Goal: Task Accomplishment & Management: Complete application form

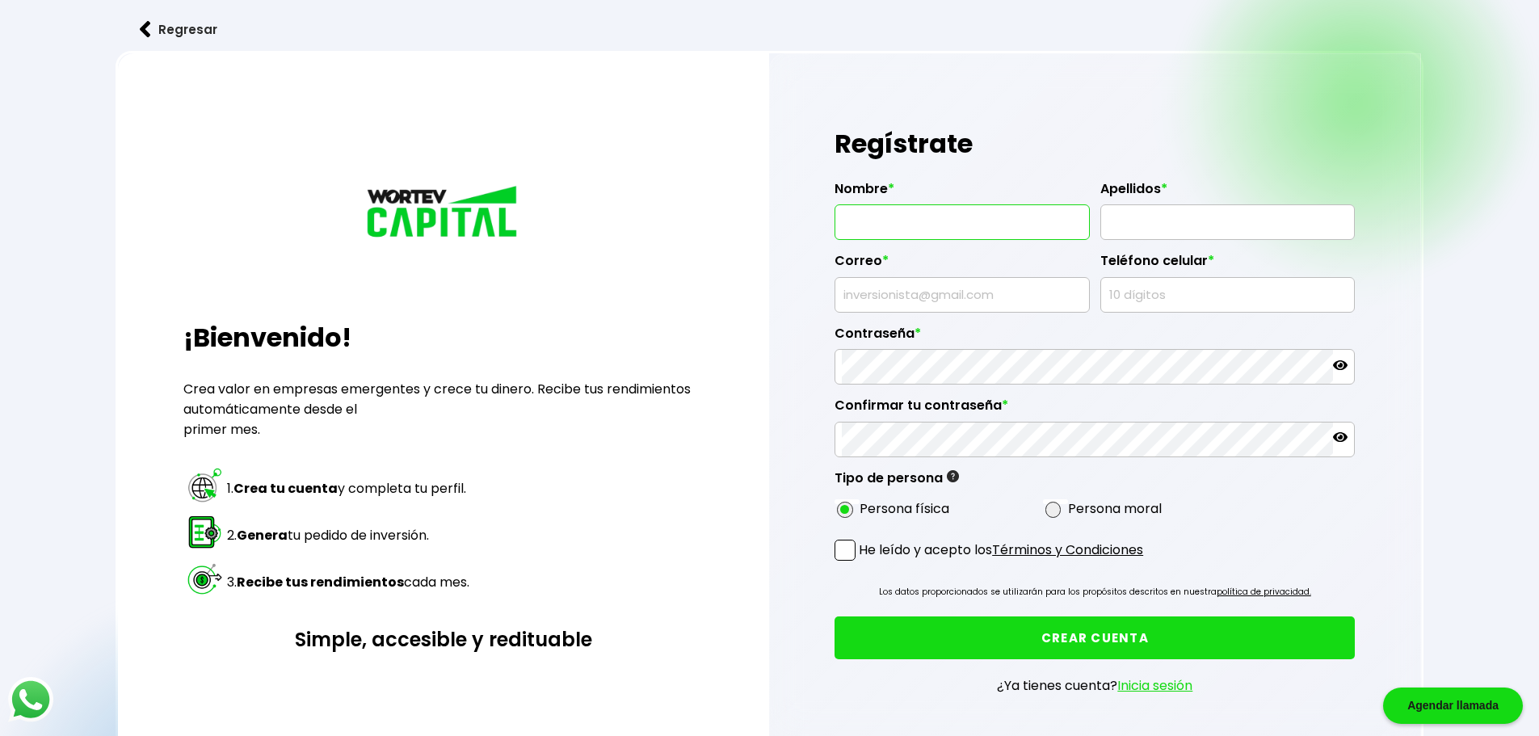
click at [967, 228] on input "text" at bounding box center [962, 222] width 241 height 34
click at [921, 221] on input "MA" at bounding box center [962, 222] width 241 height 34
type input "MA [PERSON_NAME]"
type input "[PERSON_NAME]"
click at [984, 293] on input "text" at bounding box center [962, 295] width 241 height 34
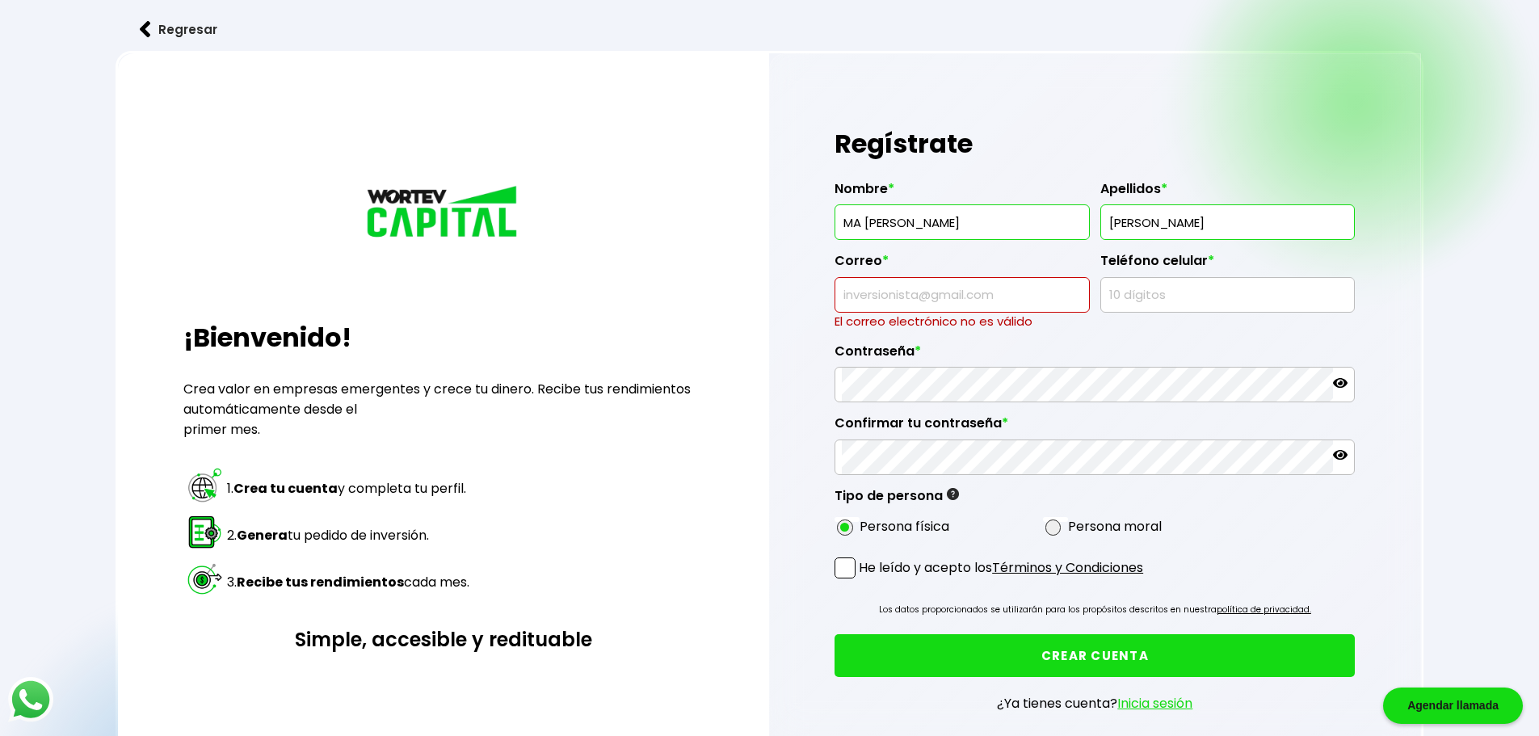
click at [965, 301] on input "text" at bounding box center [962, 295] width 241 height 34
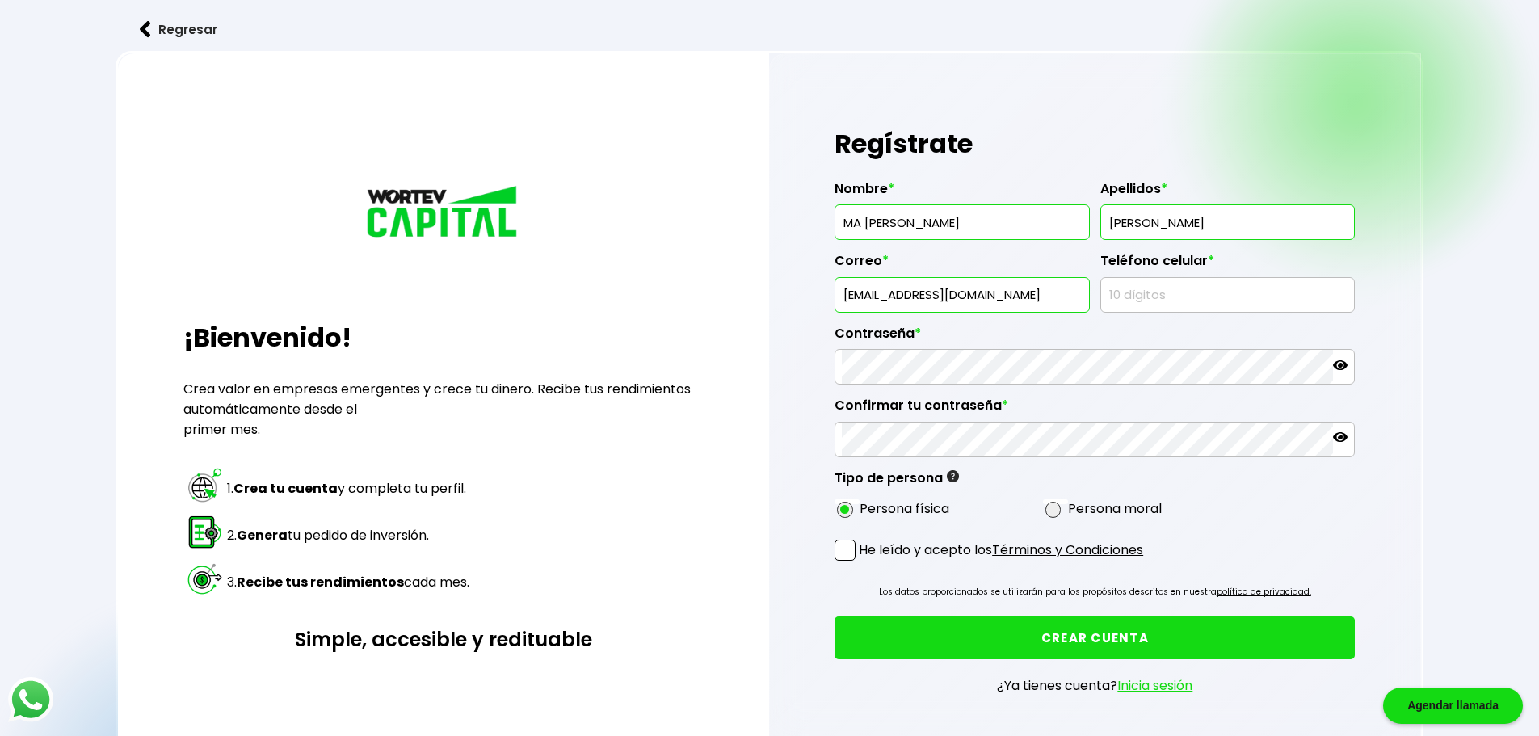
scroll to position [0, 1]
type input "[EMAIL_ADDRESS][DOMAIN_NAME]"
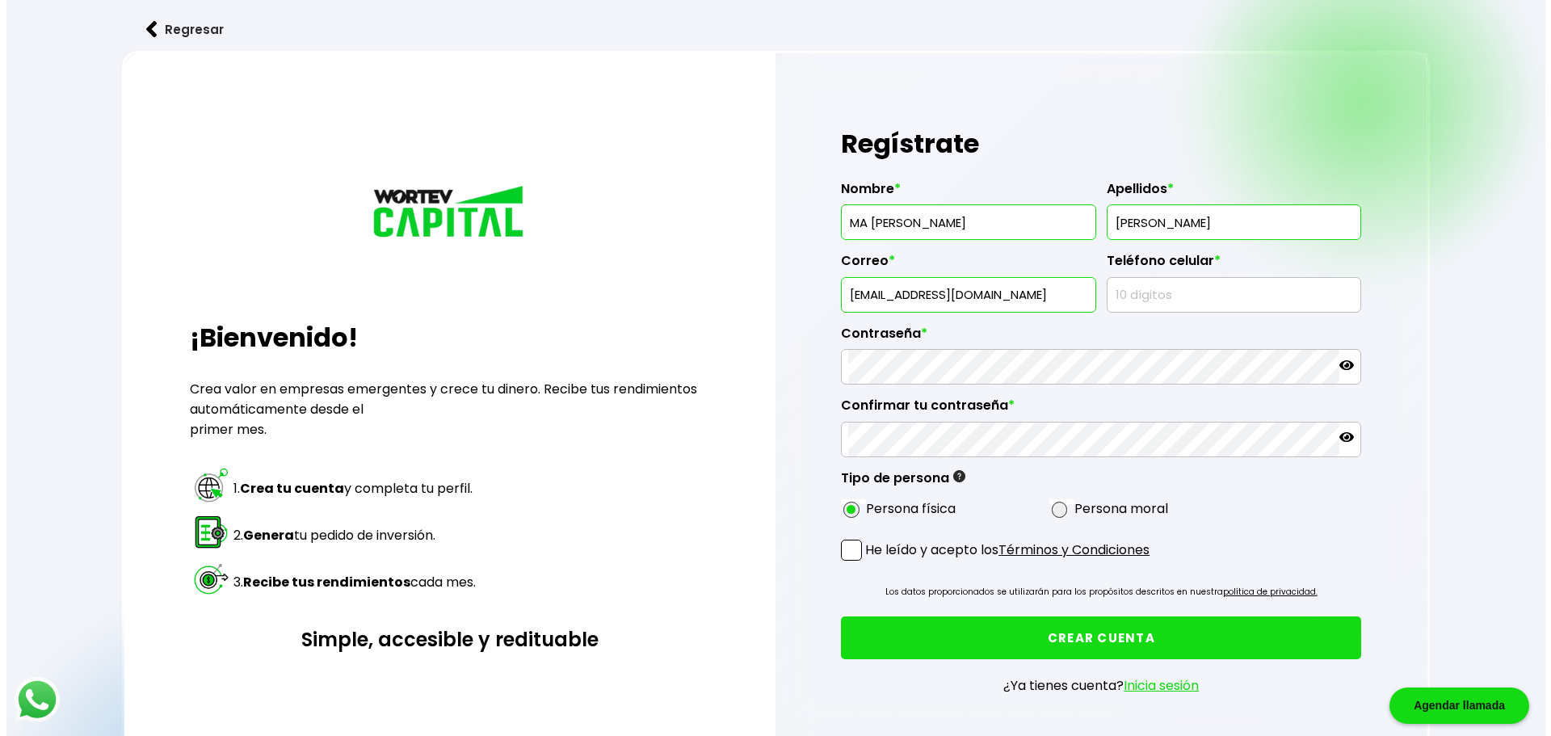
scroll to position [0, 0]
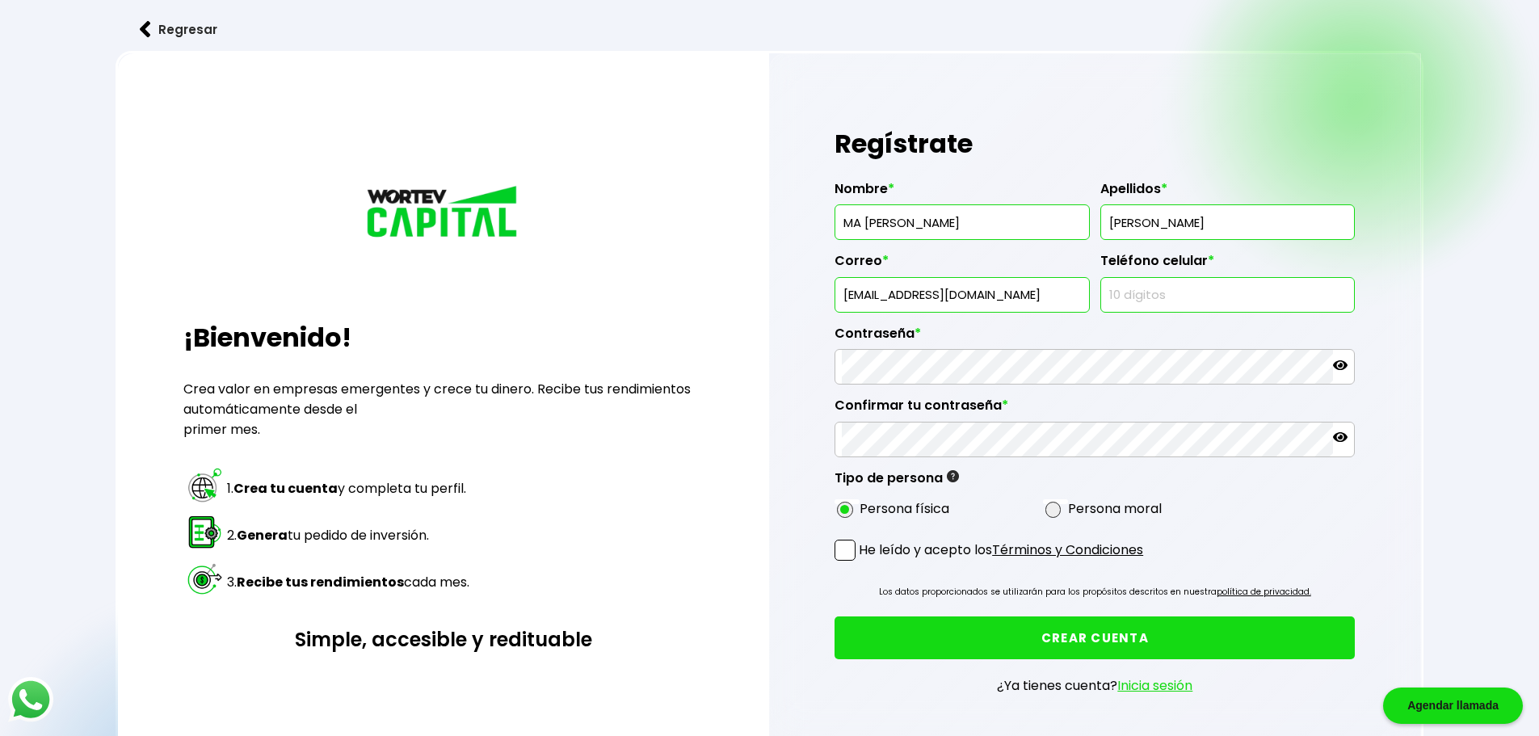
click at [1121, 292] on input "text" at bounding box center [1228, 295] width 241 height 34
type input "5"
type input "3329359057"
drag, startPoint x: 1005, startPoint y: 293, endPoint x: 818, endPoint y: 287, distance: 187.6
click at [818, 287] on div "Regístrate Nombre * MA [PERSON_NAME] * [PERSON_NAME] * [EMAIL_ADDRESS][DOMAIN_N…" at bounding box center [1095, 420] width 653 height 734
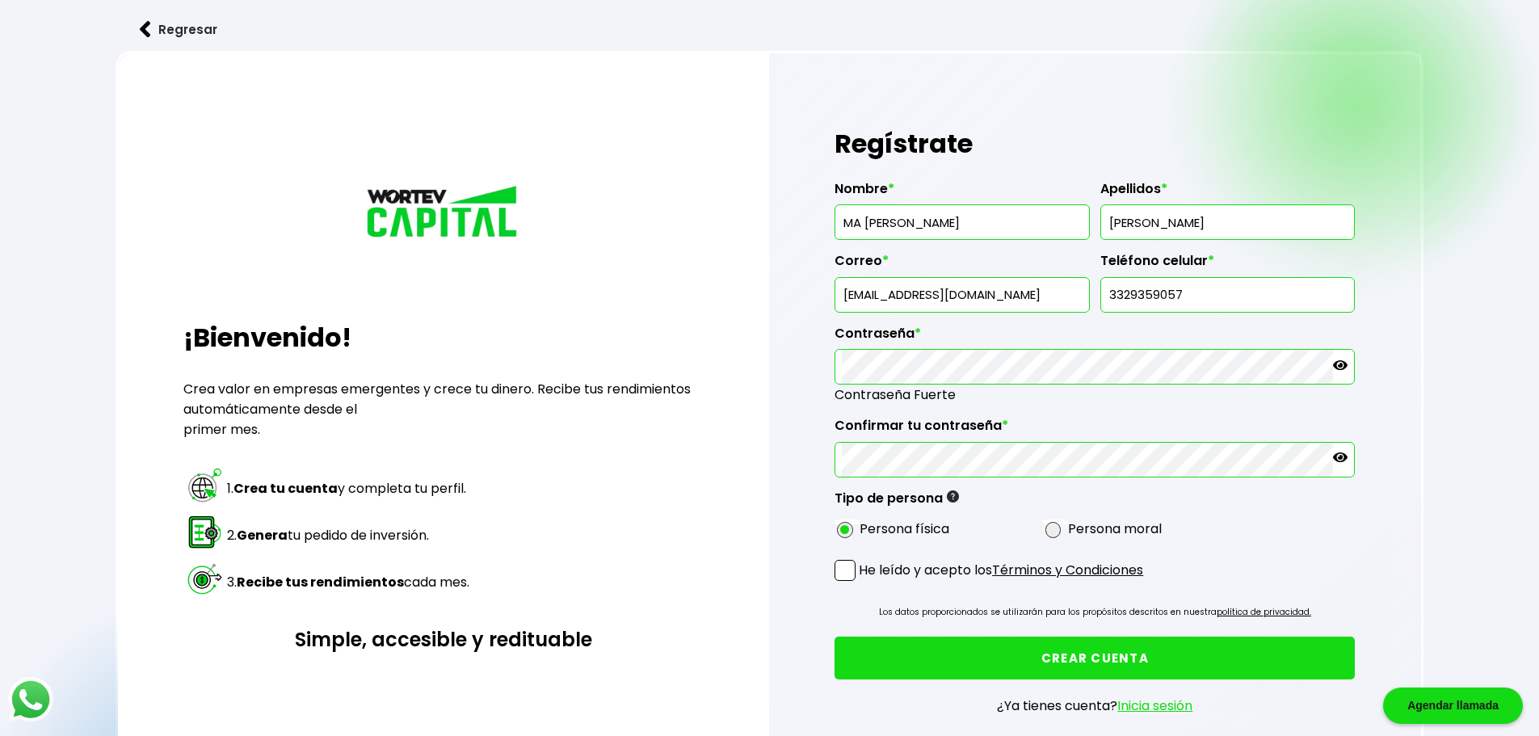
drag, startPoint x: 844, startPoint y: 567, endPoint x: 882, endPoint y: 624, distance: 68.1
click at [844, 566] on span at bounding box center [845, 570] width 21 height 21
click at [862, 583] on input "He leído y acepto los Términos y Condiciones" at bounding box center [862, 583] width 0 height 0
click at [938, 664] on button "CREAR CUENTA" at bounding box center [1095, 658] width 520 height 43
